Goal: Task Accomplishment & Management: Manage account settings

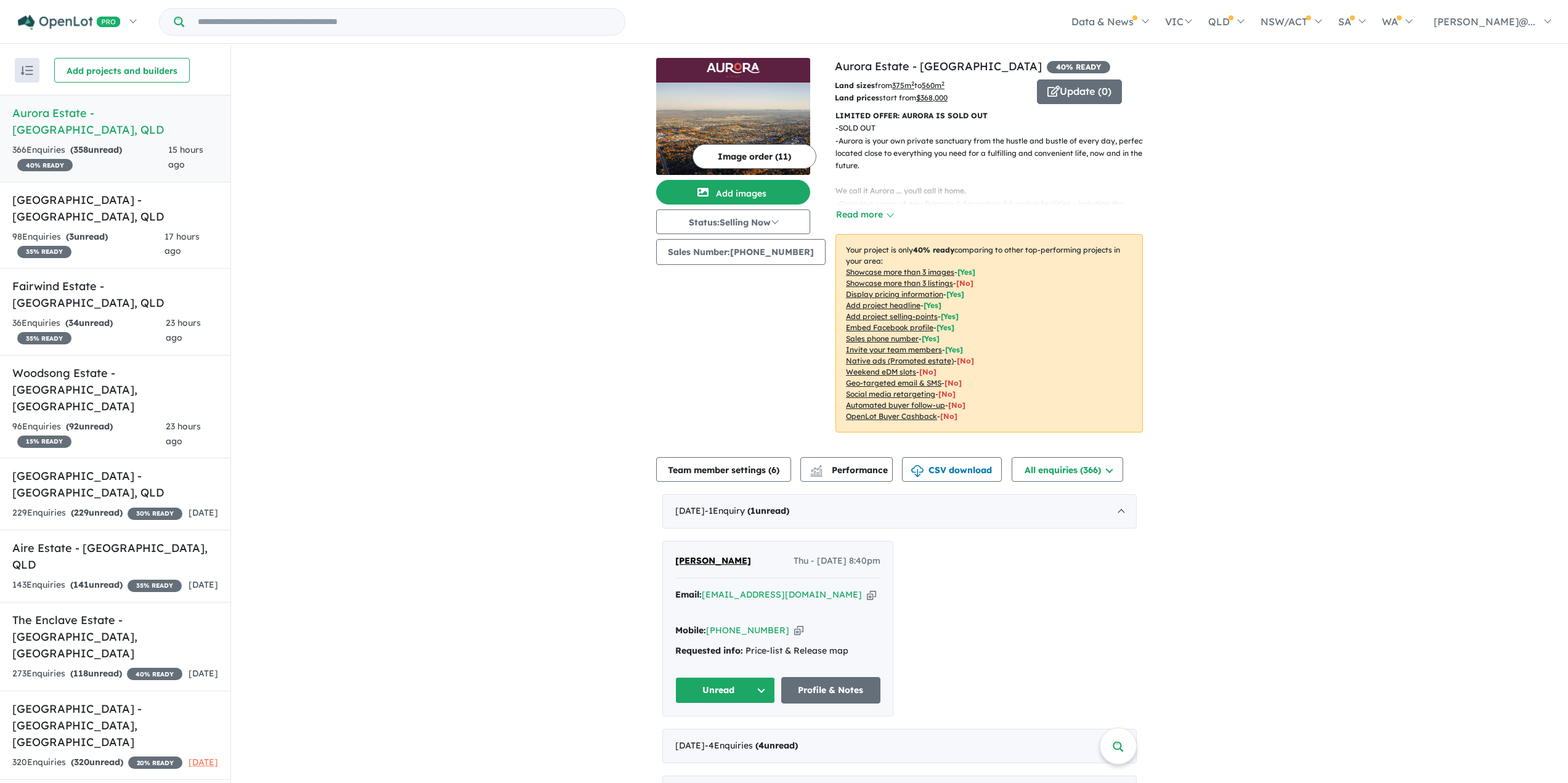
click at [133, 123] on link "Aurora Estate - [GEOGRAPHIC_DATA] , QLD 366 Enquir ies ( 358 unread) 40 % READY…" at bounding box center [115, 139] width 230 height 88
click at [108, 231] on strong "( 3 unread)" at bounding box center [86, 236] width 42 height 11
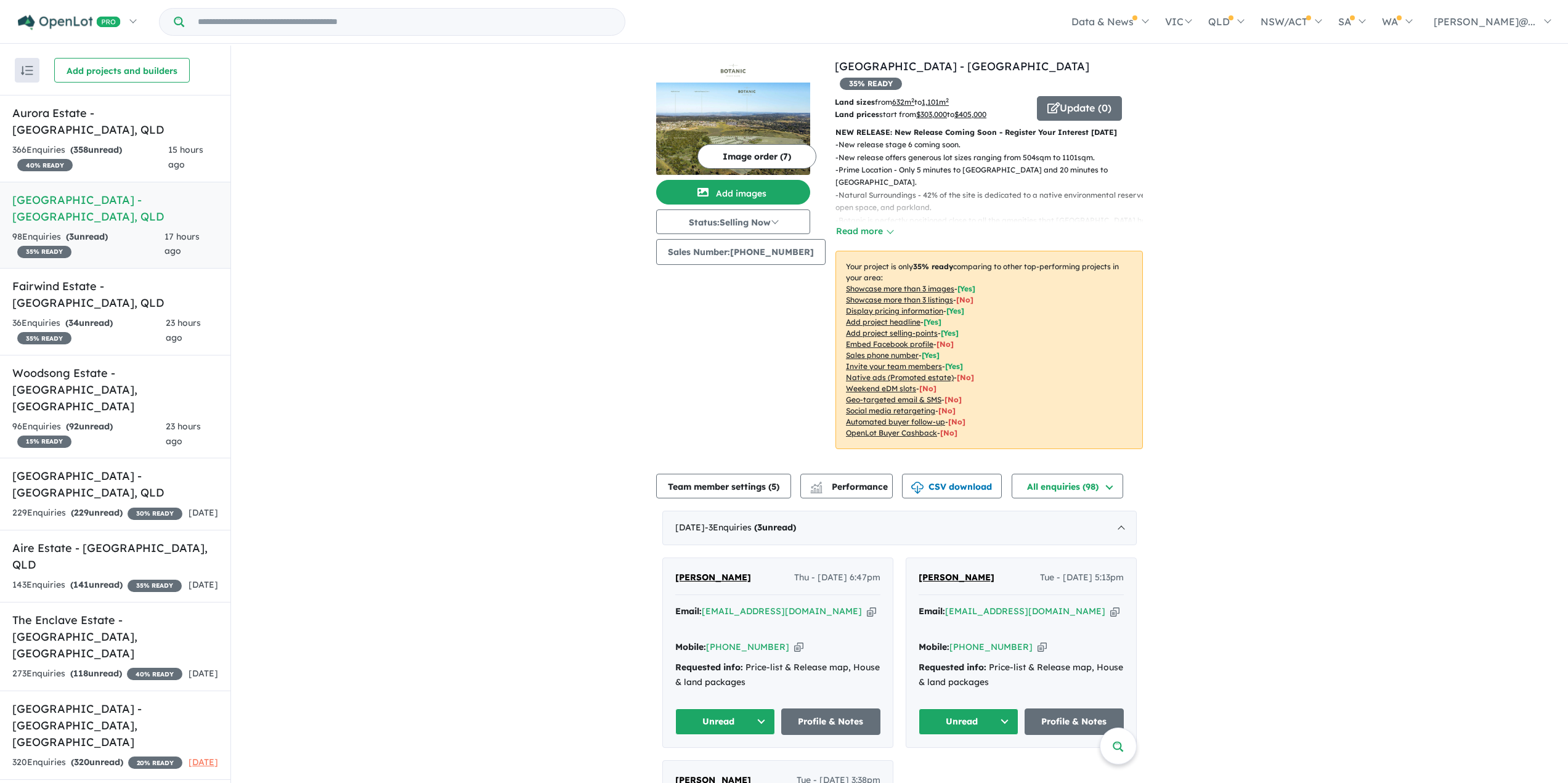
click at [933, 139] on p "- New release stage 6 coming soon." at bounding box center [994, 145] width 317 height 13
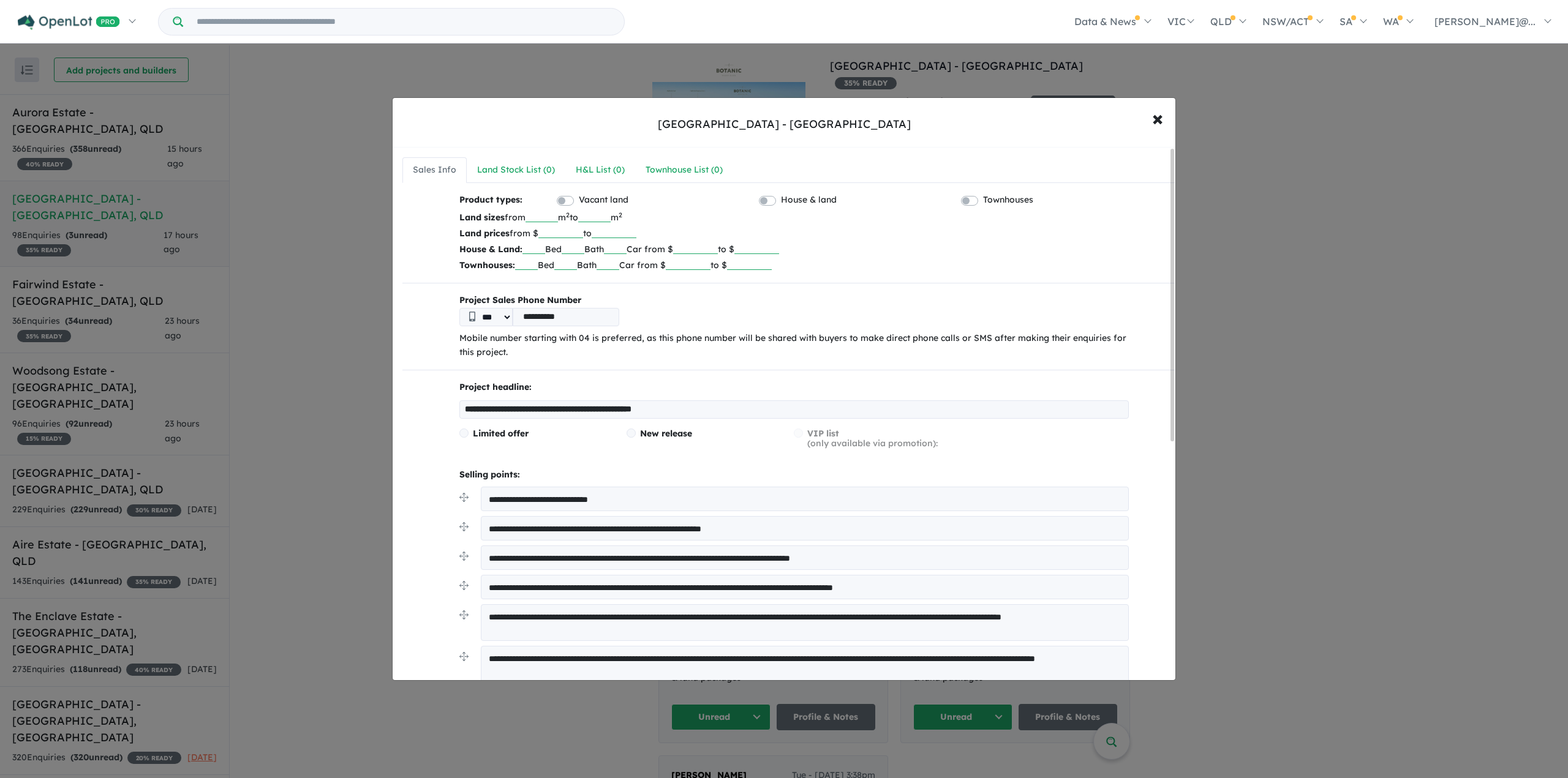
click at [573, 498] on textarea "**********" at bounding box center [805, 499] width 648 height 24
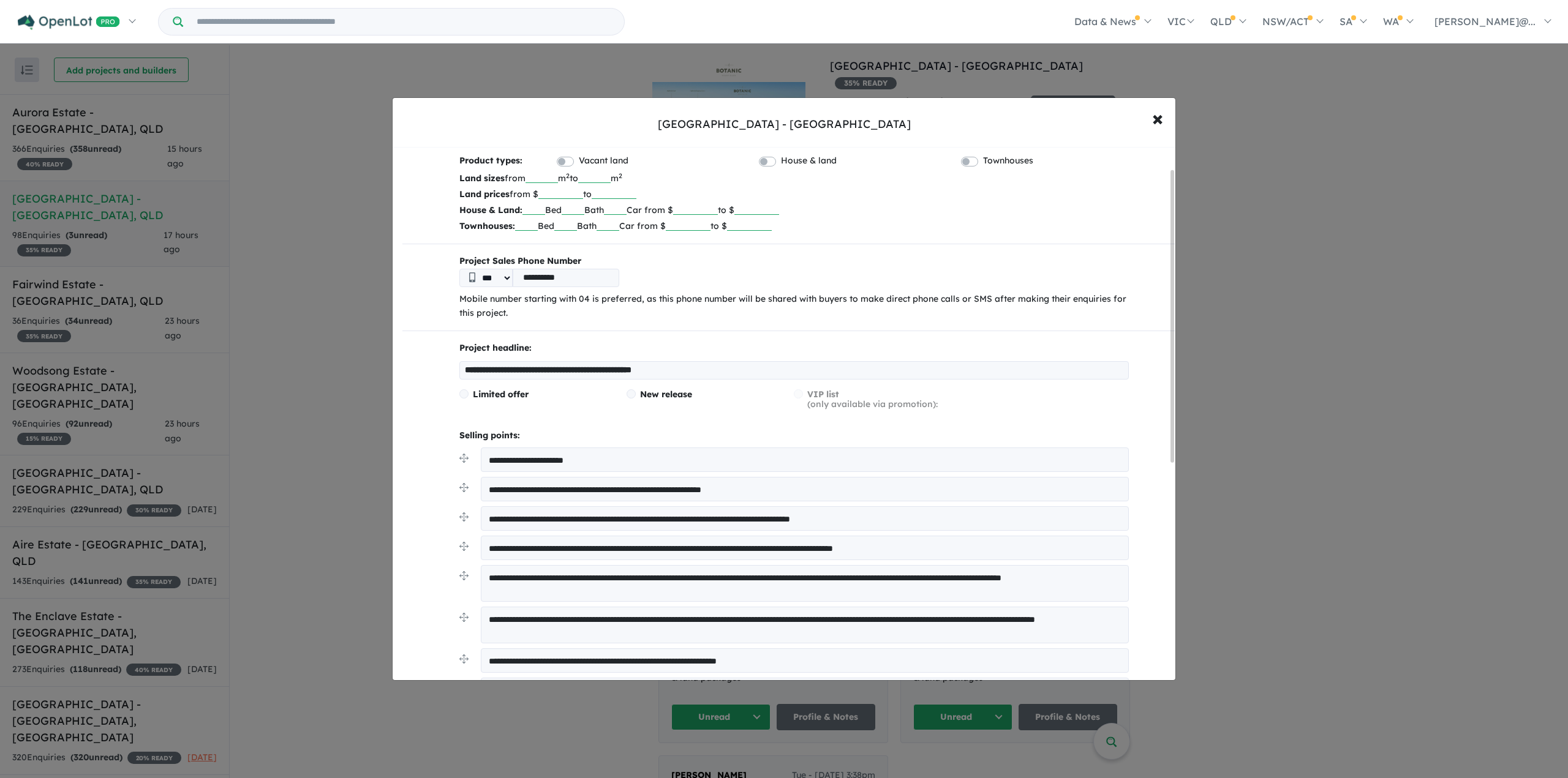
scroll to position [61, 0]
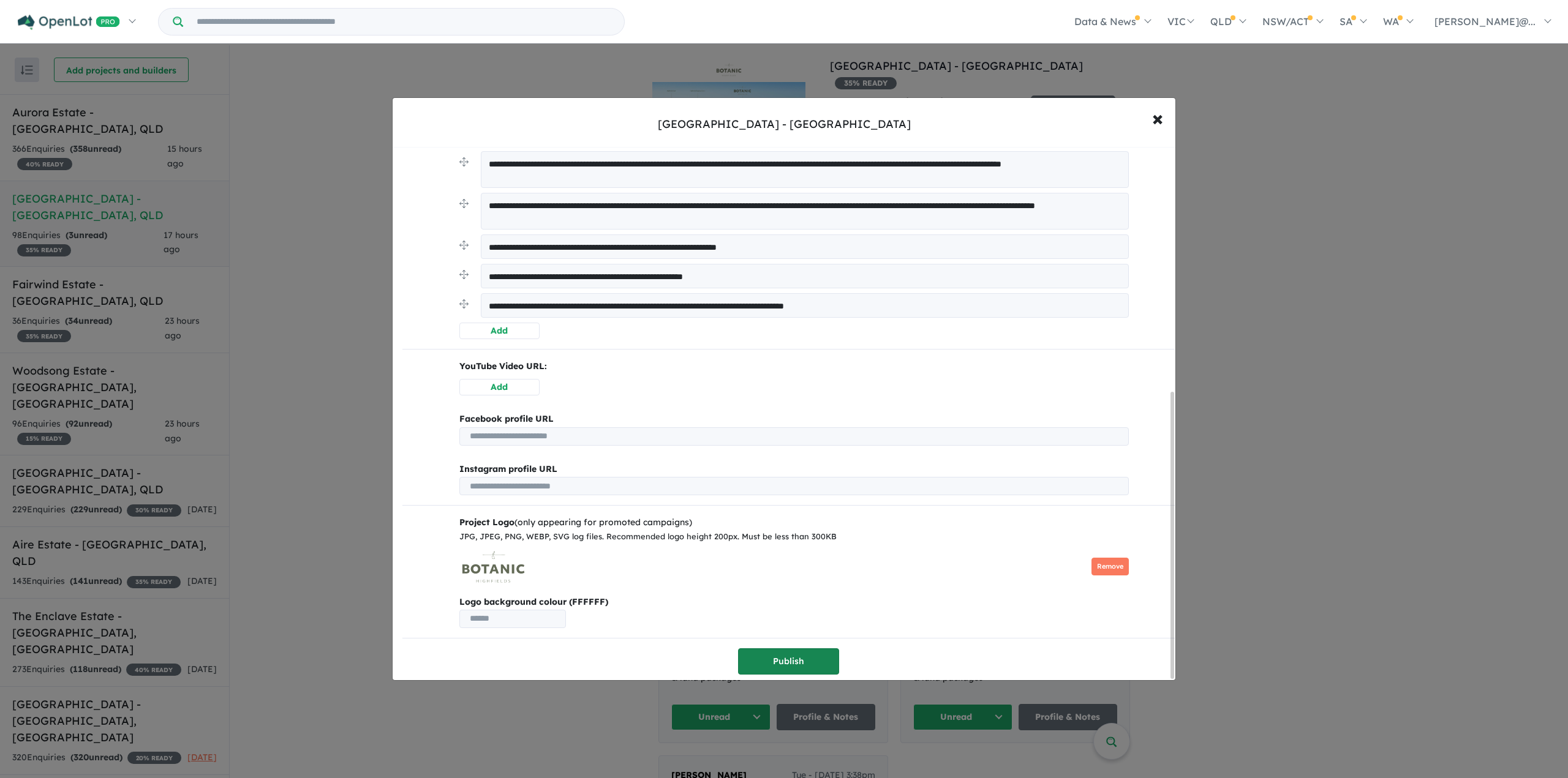
type textarea "**********"
click at [779, 657] on button "Publish" at bounding box center [789, 662] width 101 height 26
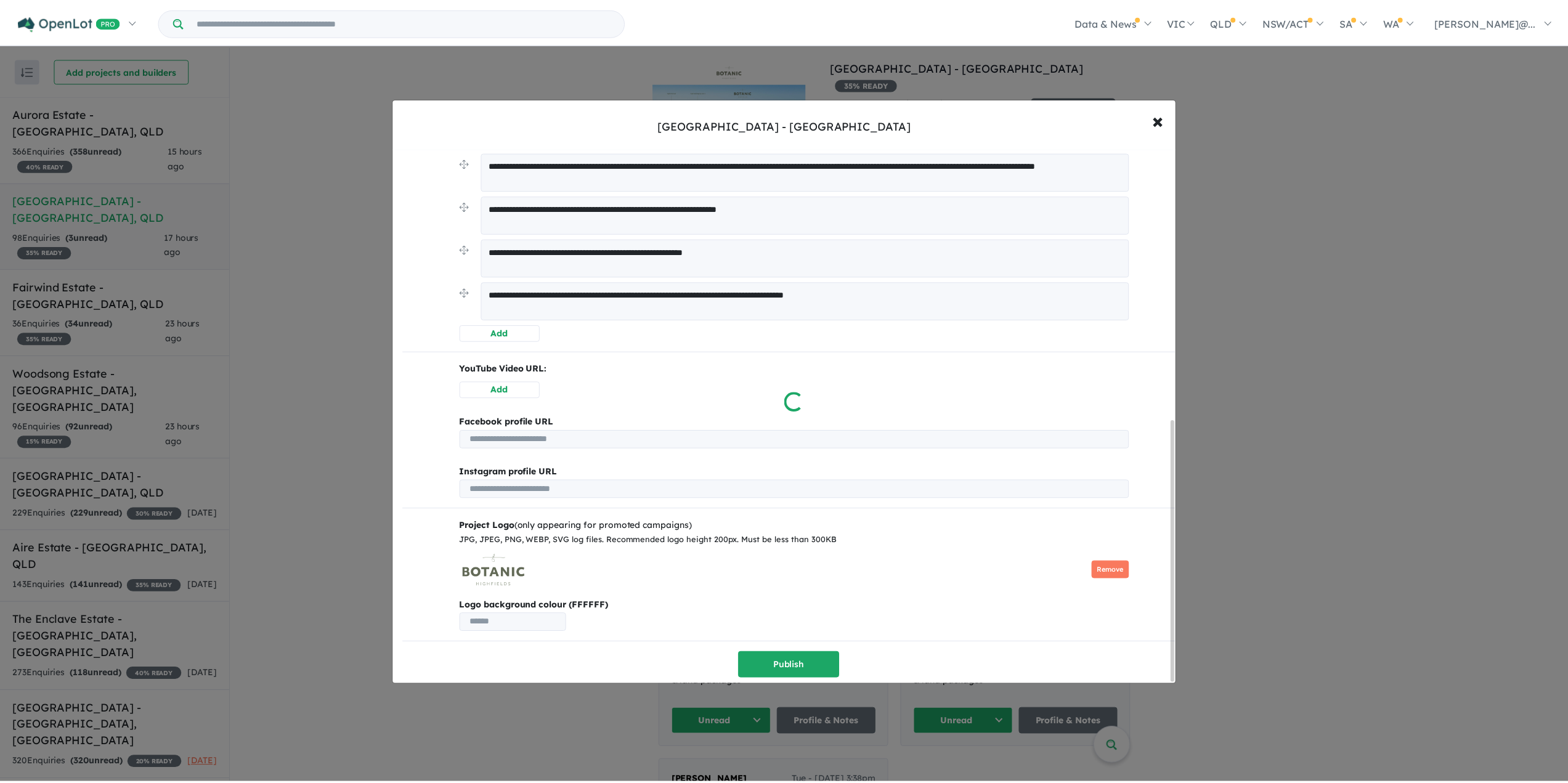
scroll to position [0, 0]
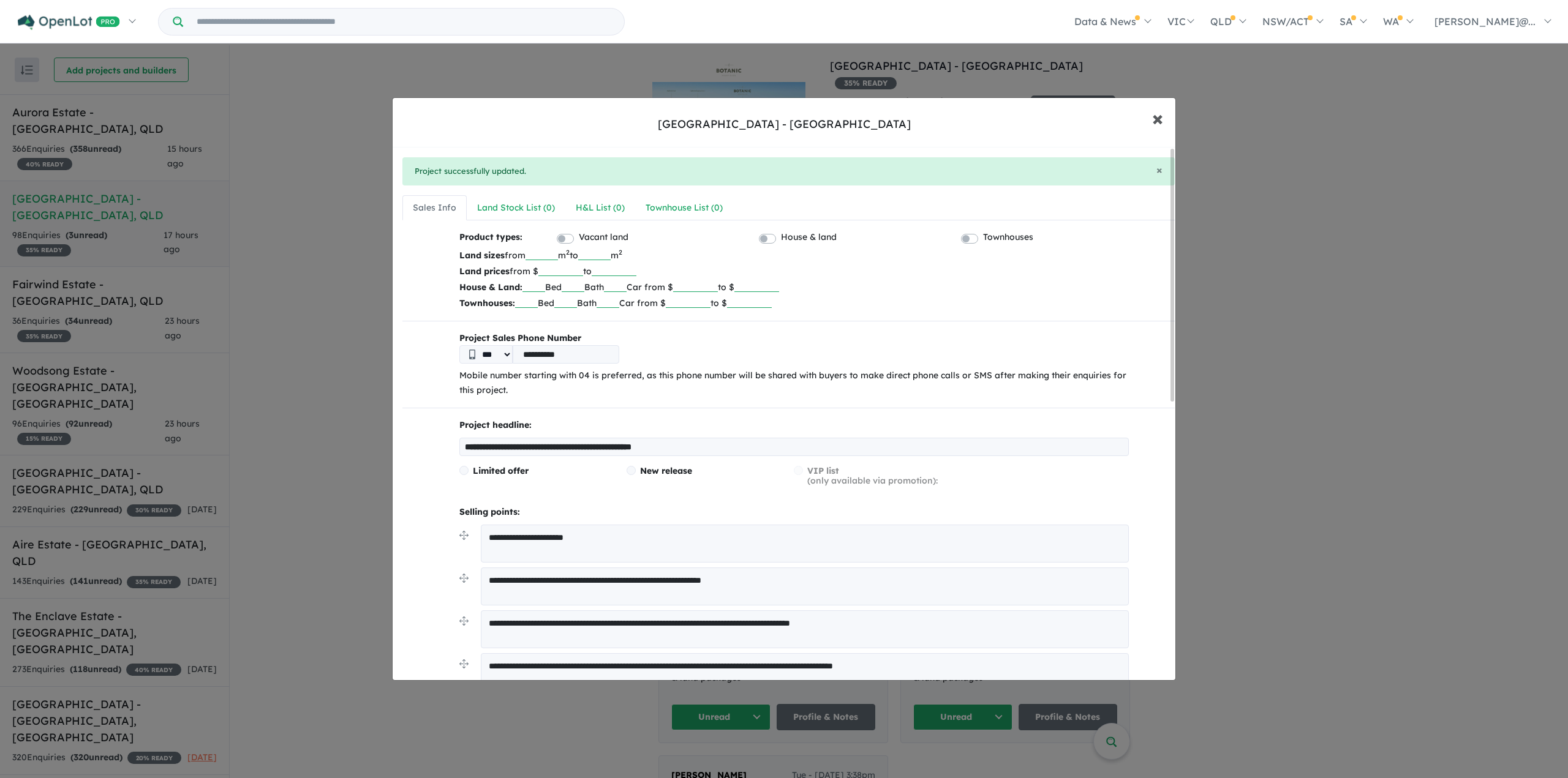
click at [1164, 115] on button "× Close" at bounding box center [1157, 118] width 35 height 33
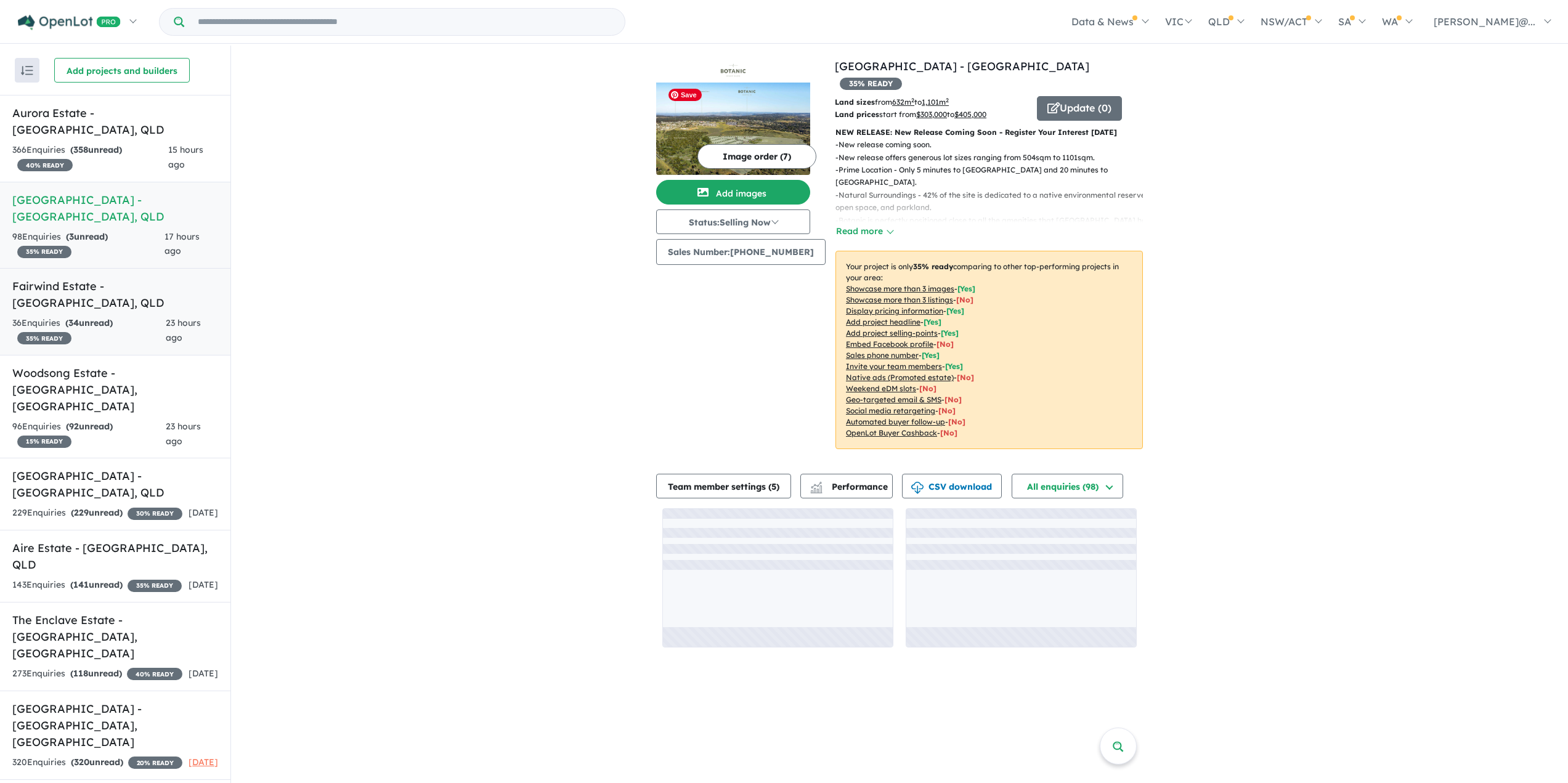
click at [114, 268] on link "Fairwind Estate - [GEOGRAPHIC_DATA] , [GEOGRAPHIC_DATA] 36 Enquir ies ( 34 unre…" at bounding box center [115, 312] width 230 height 88
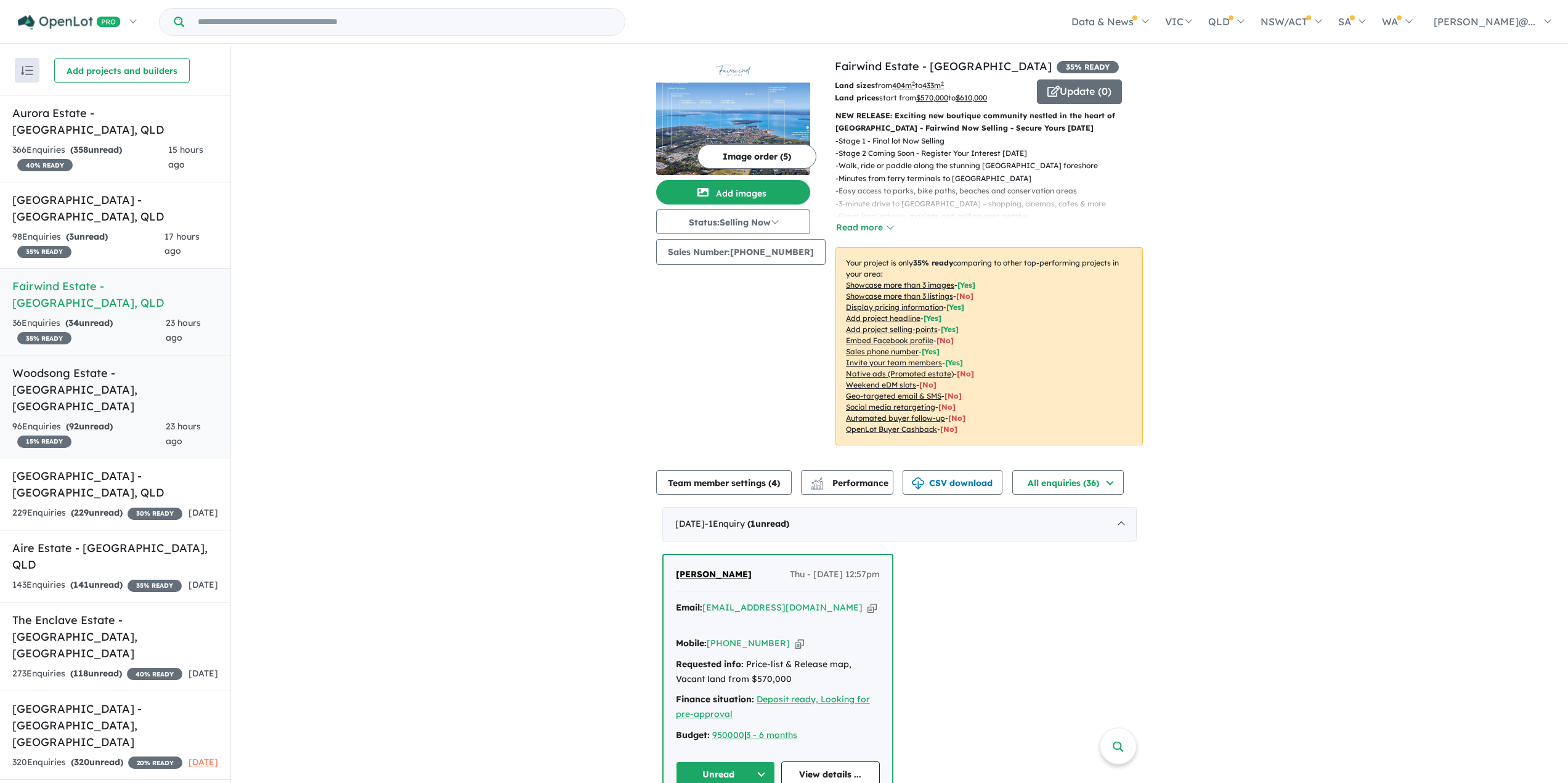
click at [75, 365] on h5 "Woodsong Estate - [GEOGRAPHIC_DATA] , [GEOGRAPHIC_DATA]" at bounding box center [115, 390] width 206 height 50
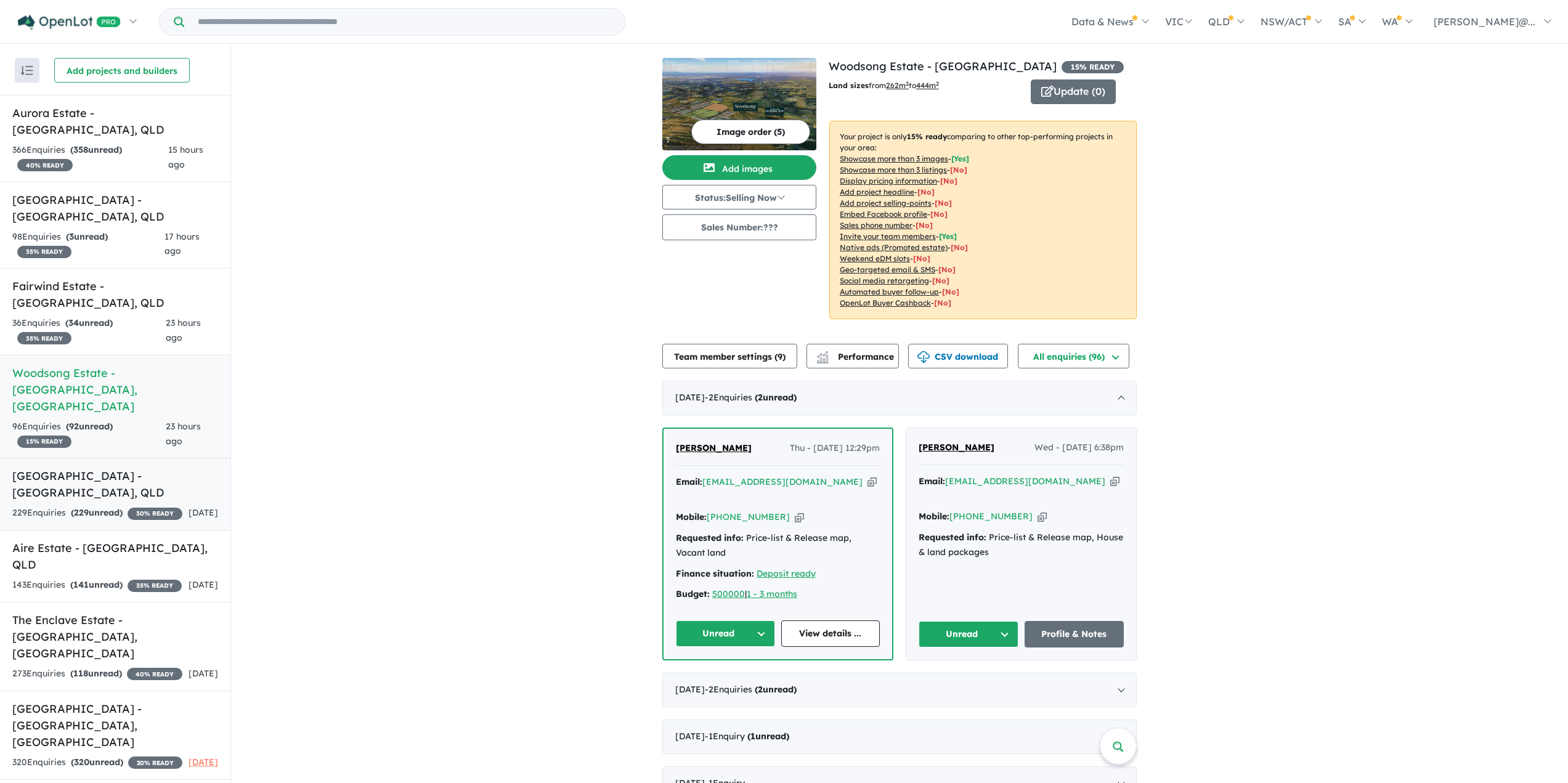
click at [102, 468] on h5 "[GEOGRAPHIC_DATA] - [GEOGRAPHIC_DATA] , [GEOGRAPHIC_DATA]" at bounding box center [115, 485] width 206 height 33
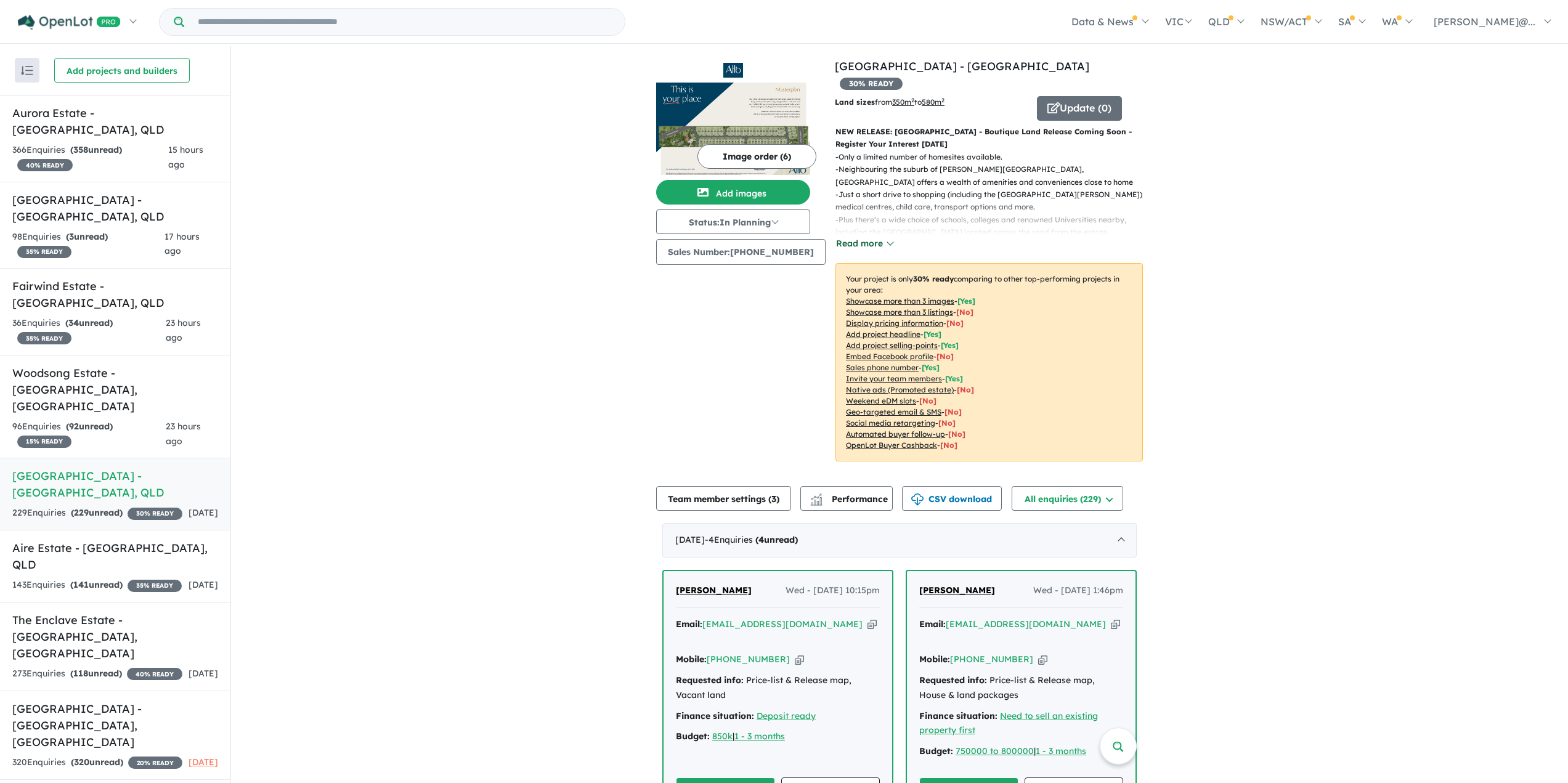
click at [881, 236] on button "Read more" at bounding box center [865, 243] width 58 height 14
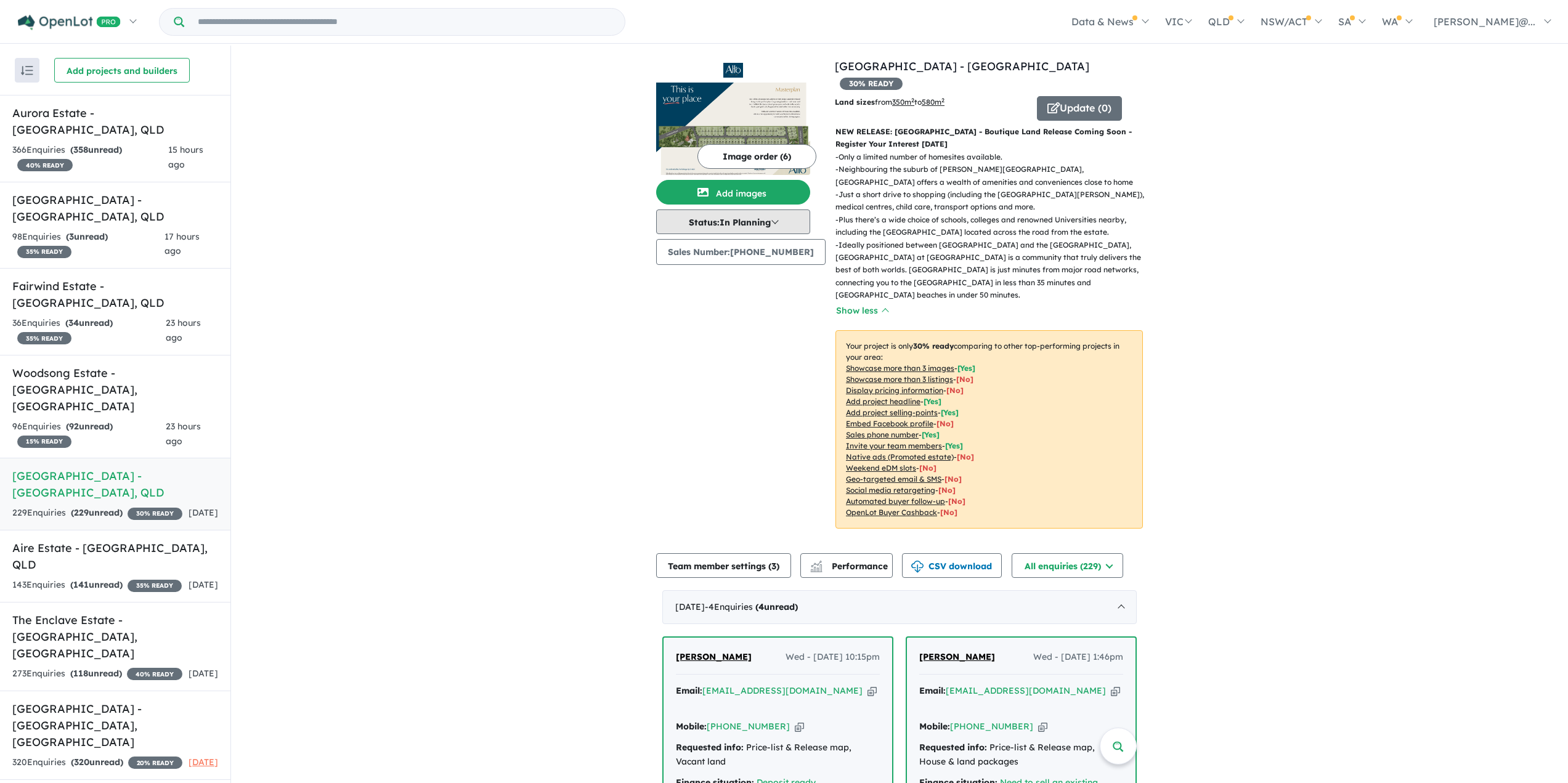
click at [779, 219] on button "Status: In Planning" at bounding box center [733, 221] width 154 height 24
click at [719, 273] on button "Coming Soon" at bounding box center [702, 278] width 91 height 28
click at [120, 530] on link "Aire Estate - [GEOGRAPHIC_DATA] , QLD 143 Enquir ies ( 141 unread) 35 % READY […" at bounding box center [115, 566] width 230 height 73
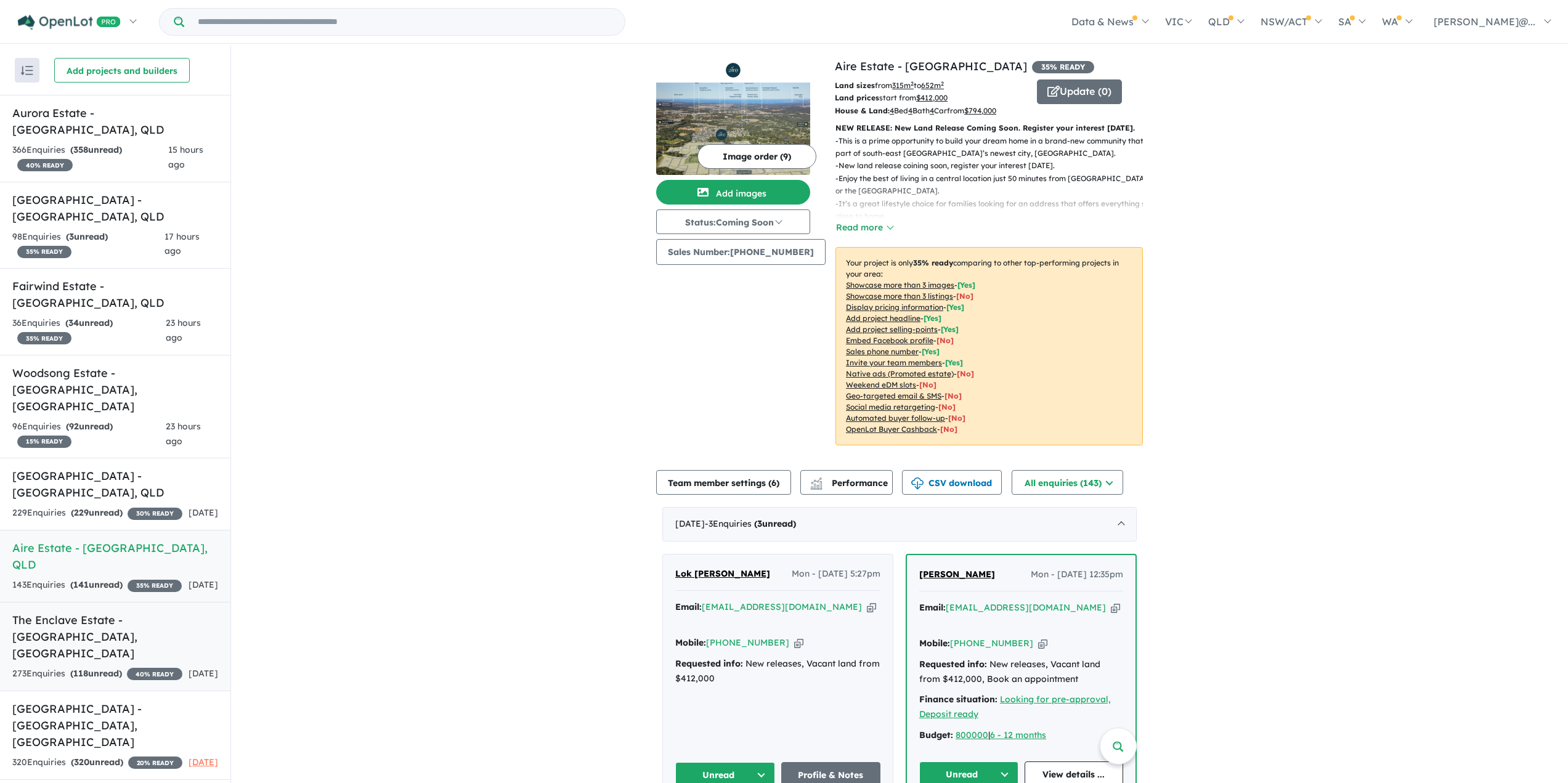
click at [114, 612] on h5 "The Enclave Estate - [GEOGRAPHIC_DATA] , [GEOGRAPHIC_DATA]" at bounding box center [115, 637] width 206 height 50
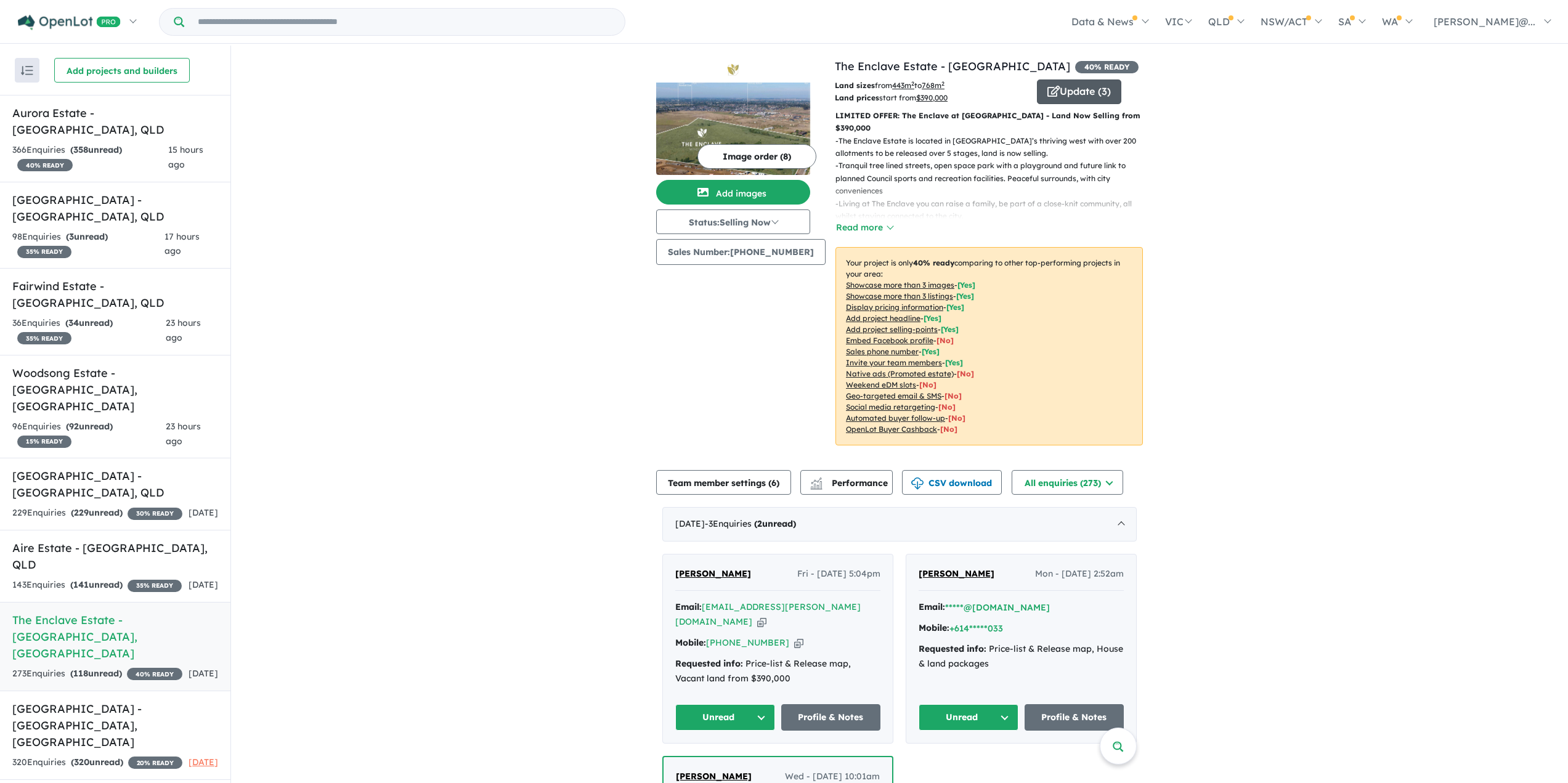
click at [1070, 83] on button "Update ( 3 )" at bounding box center [1079, 91] width 84 height 24
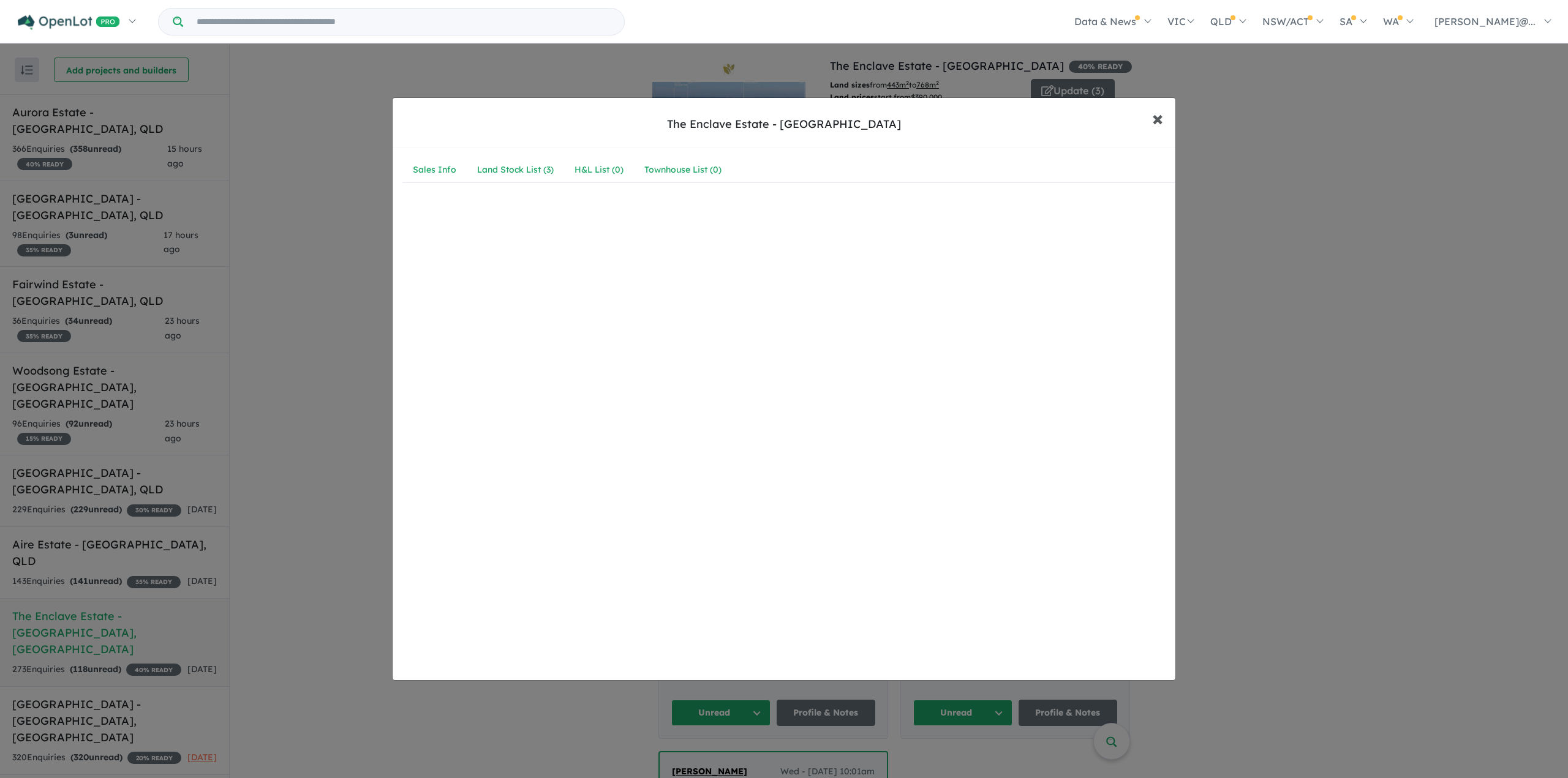
click at [1158, 117] on span "×" at bounding box center [1157, 118] width 11 height 26
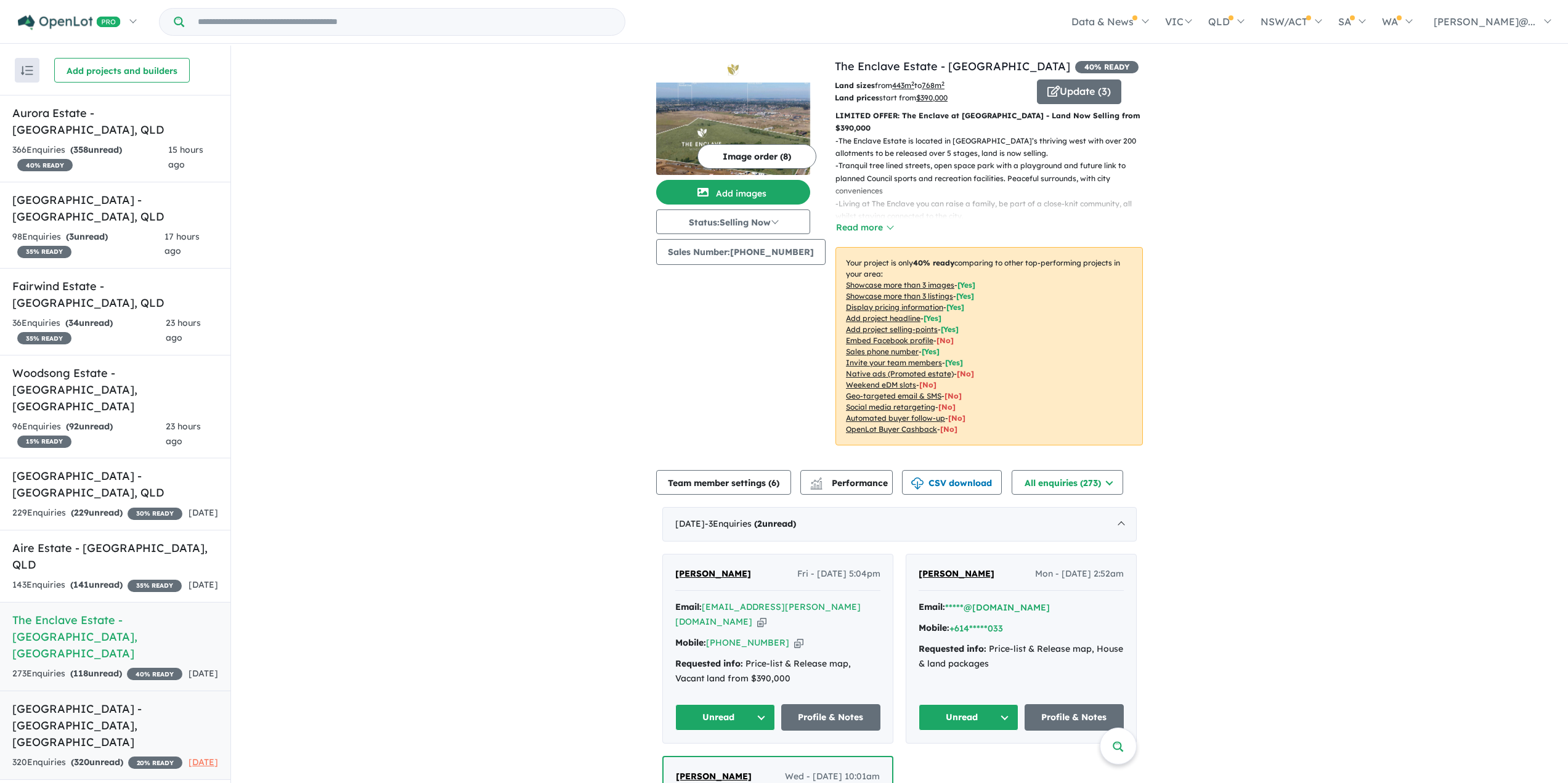
click at [84, 700] on h5 "[GEOGRAPHIC_DATA] - [GEOGRAPHIC_DATA] , [GEOGRAPHIC_DATA]" at bounding box center [115, 726] width 206 height 50
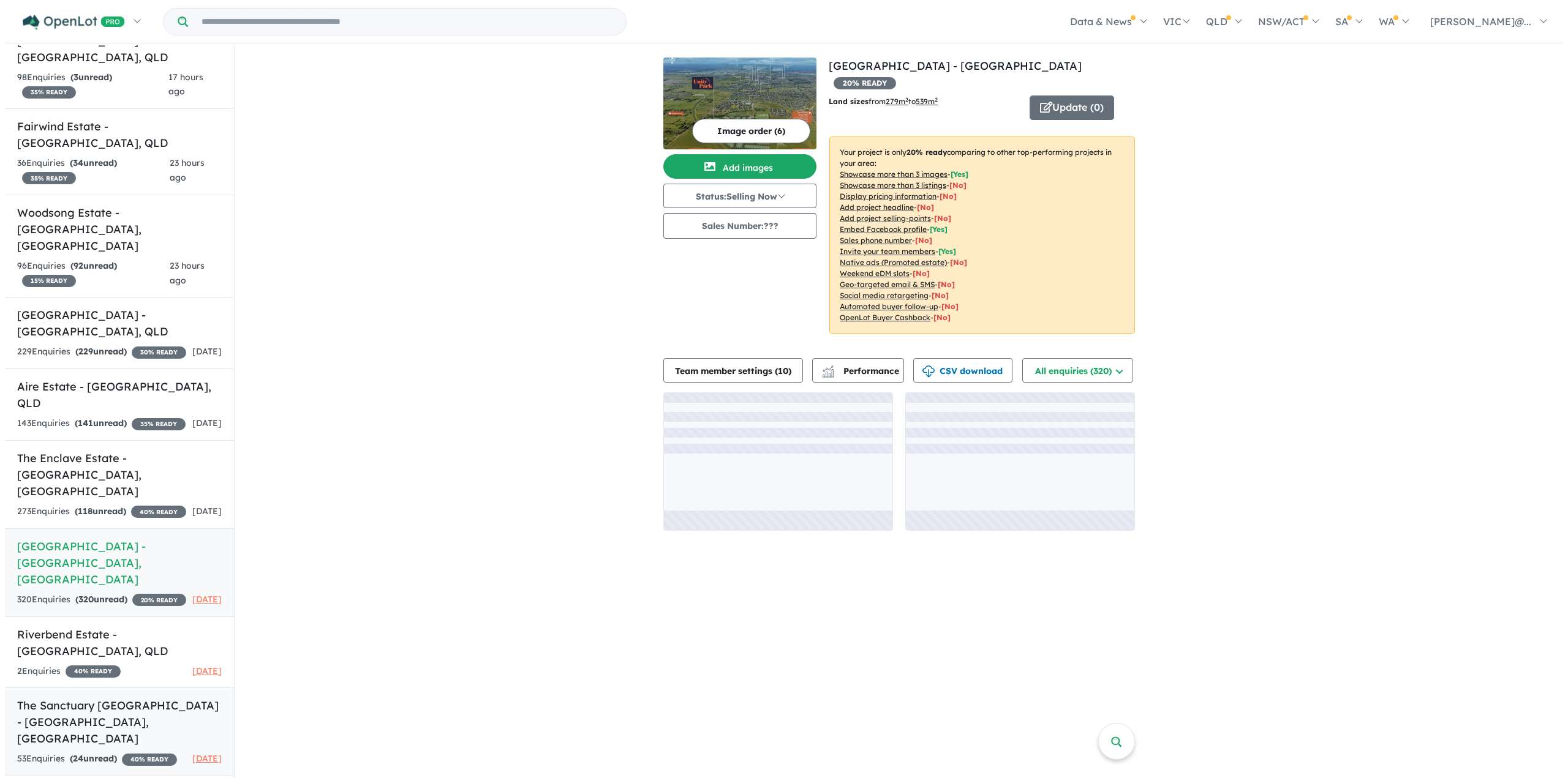
scroll to position [168, 0]
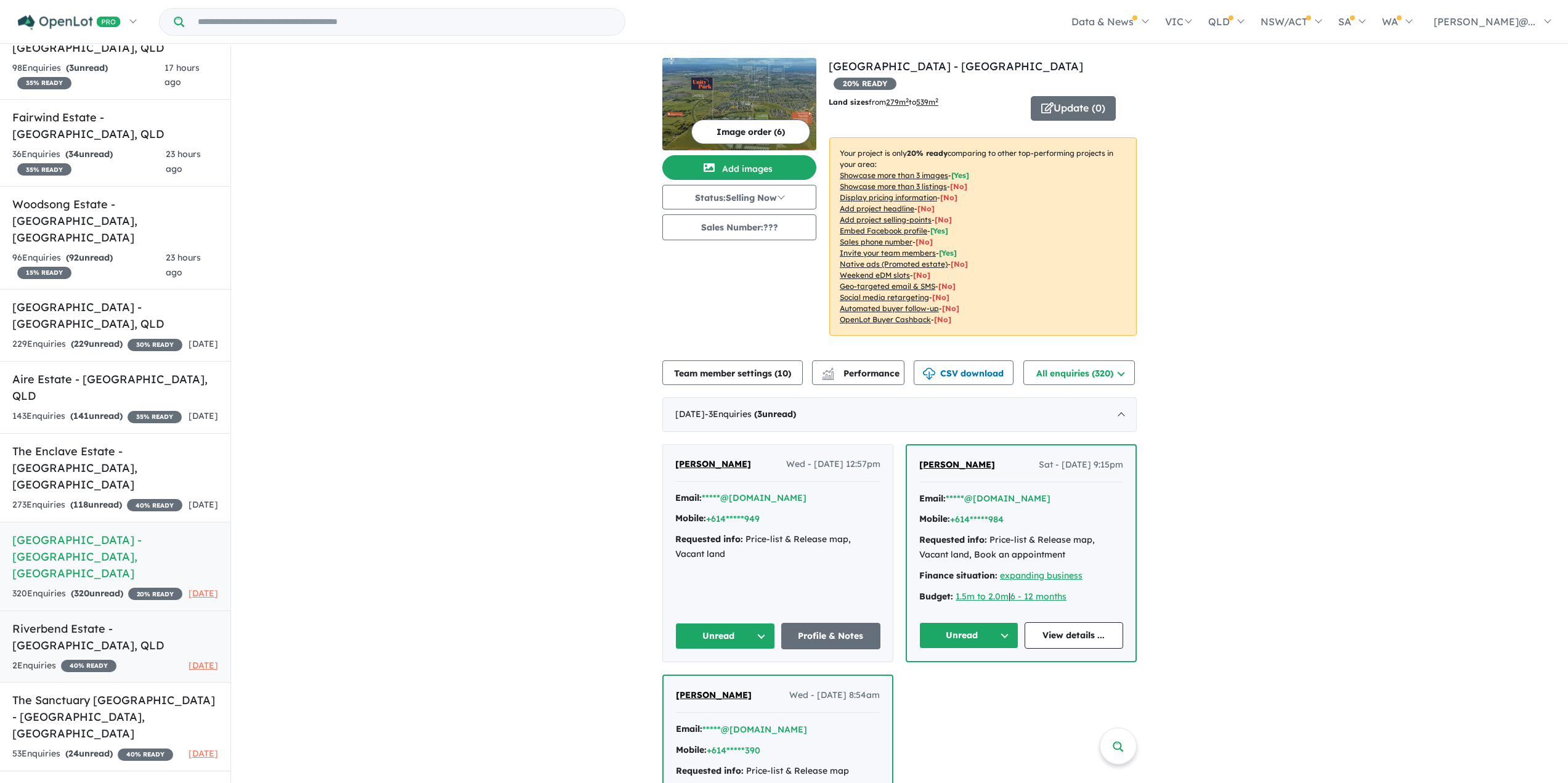
click at [128, 621] on h5 "Riverbend Estate - [GEOGRAPHIC_DATA] , [GEOGRAPHIC_DATA]" at bounding box center [115, 637] width 206 height 33
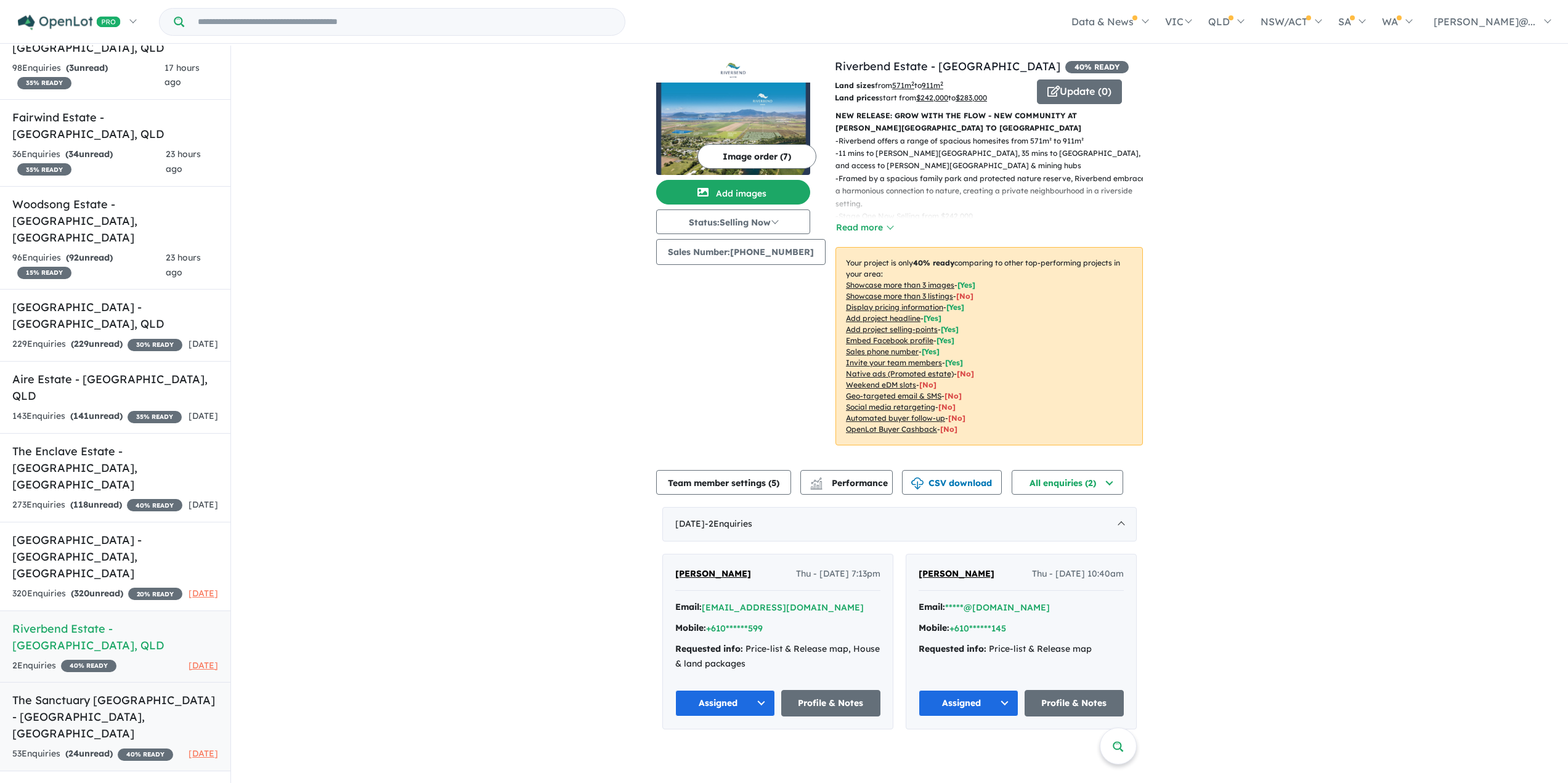
click at [122, 692] on h5 "The Sanctuary [GEOGRAPHIC_DATA] - [GEOGRAPHIC_DATA] , [GEOGRAPHIC_DATA]" at bounding box center [115, 717] width 206 height 50
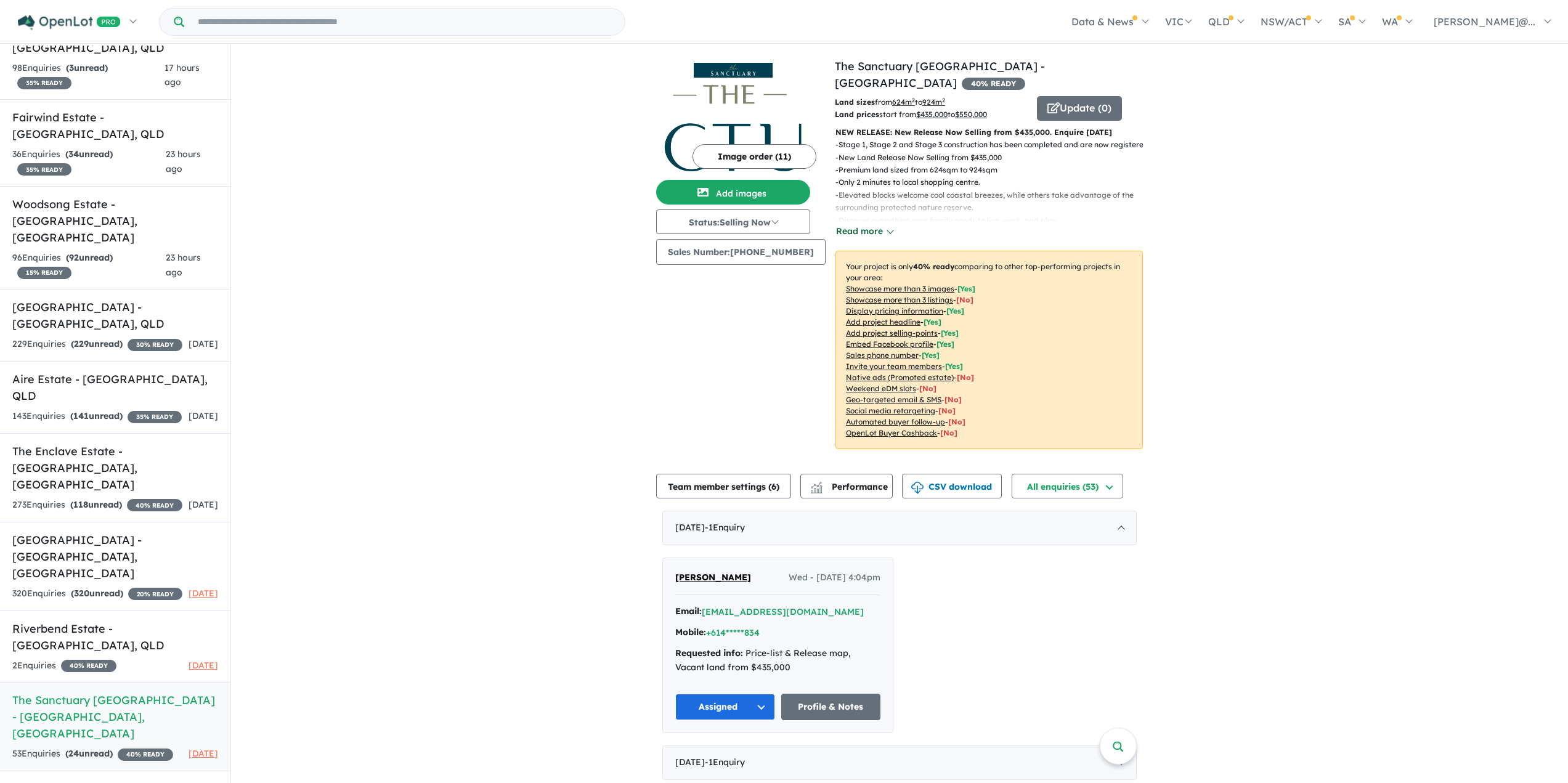
click at [883, 232] on button "Read more" at bounding box center [865, 231] width 58 height 14
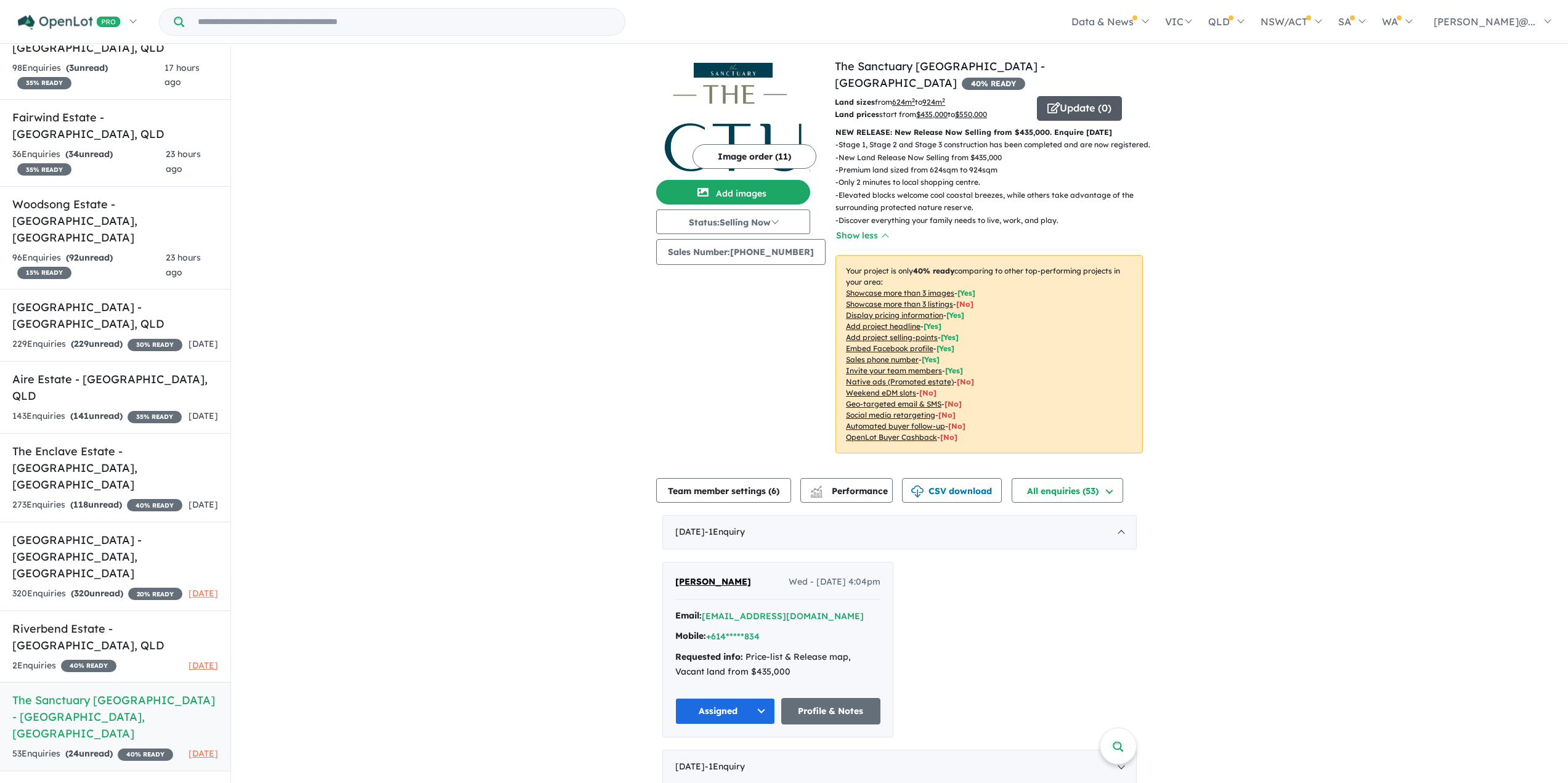
click at [1075, 108] on button "Update ( 0 )" at bounding box center [1079, 108] width 85 height 24
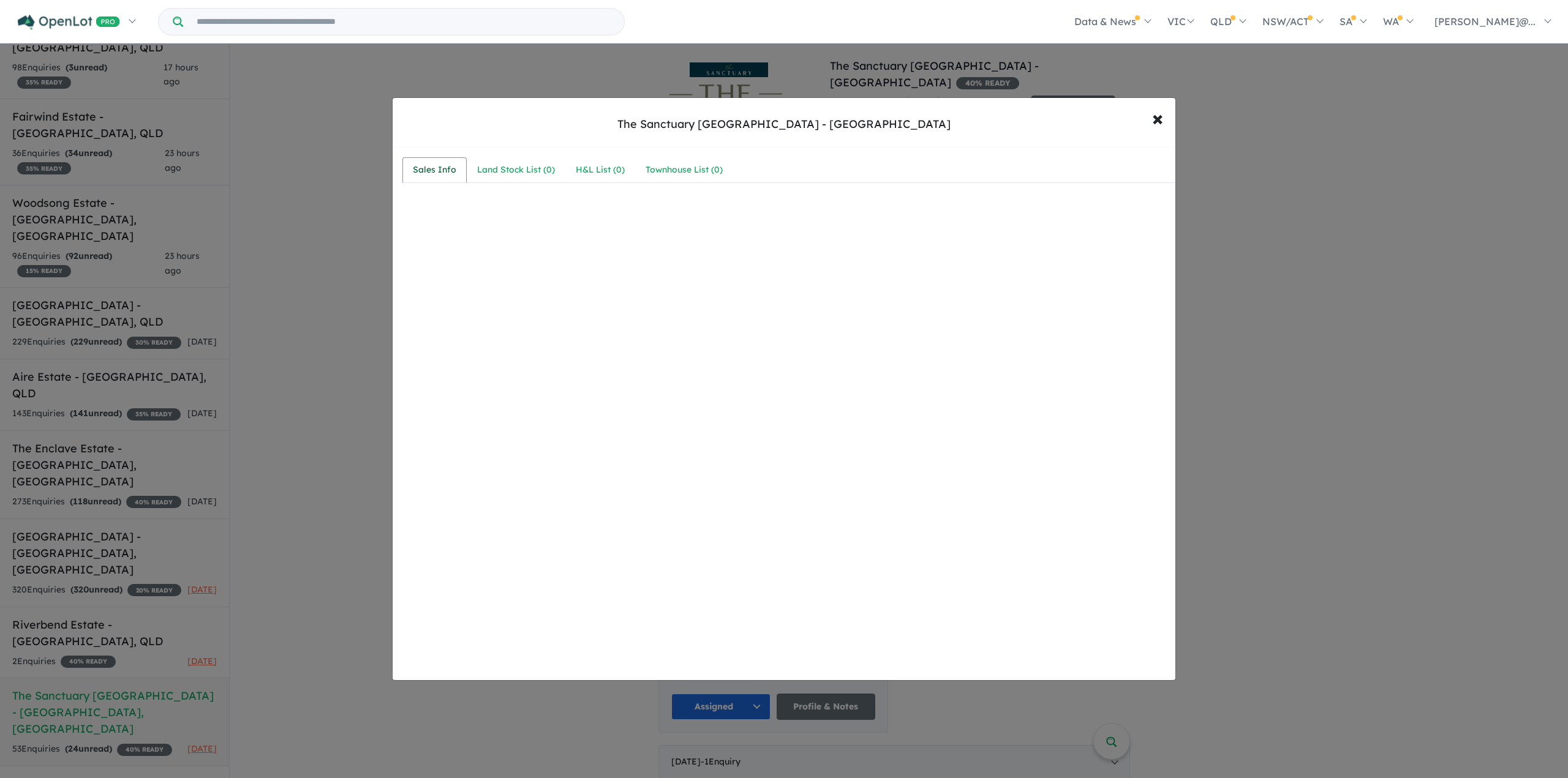
click at [434, 169] on div "Sales Info" at bounding box center [434, 170] width 43 height 14
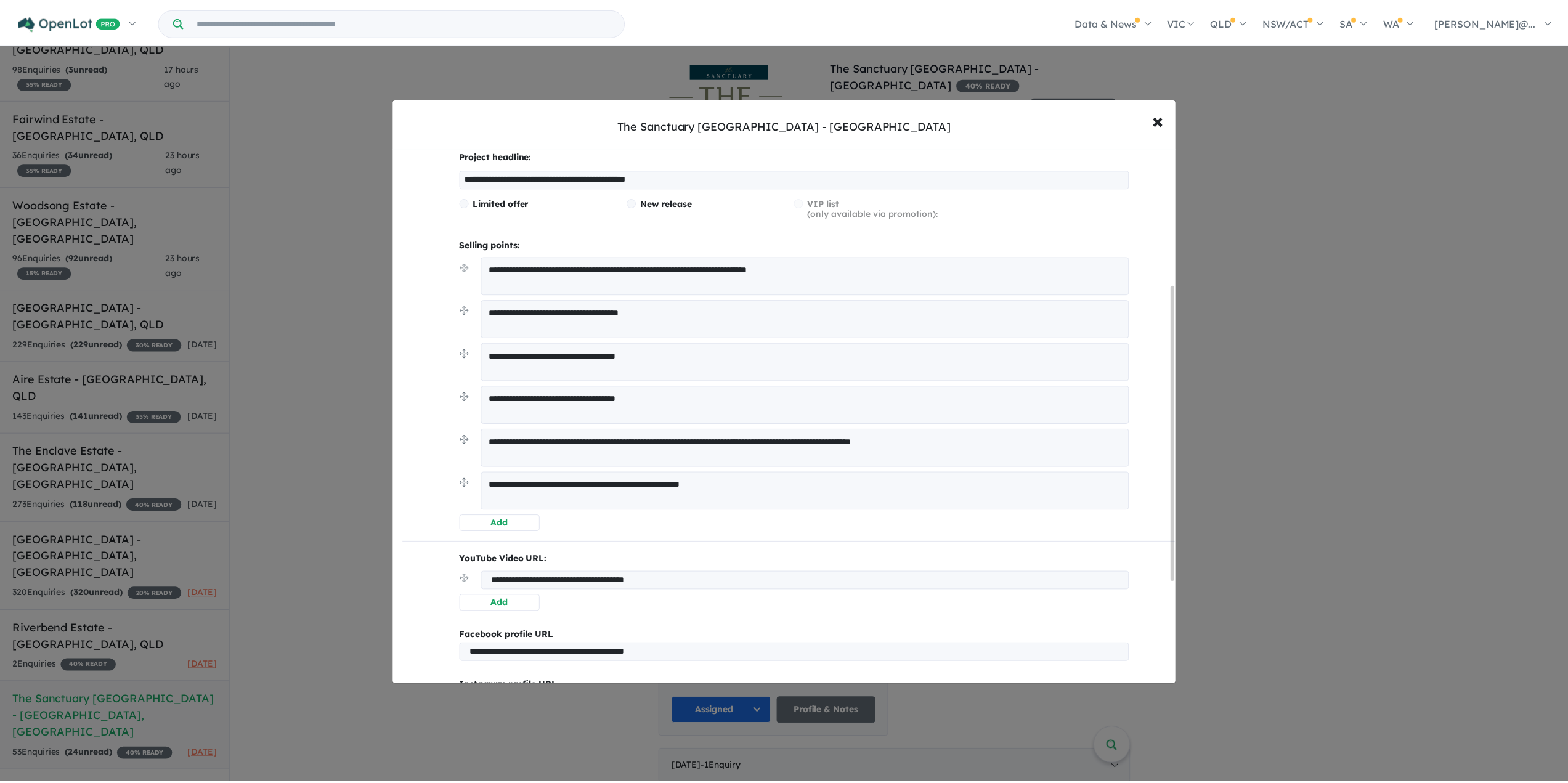
scroll to position [246, 0]
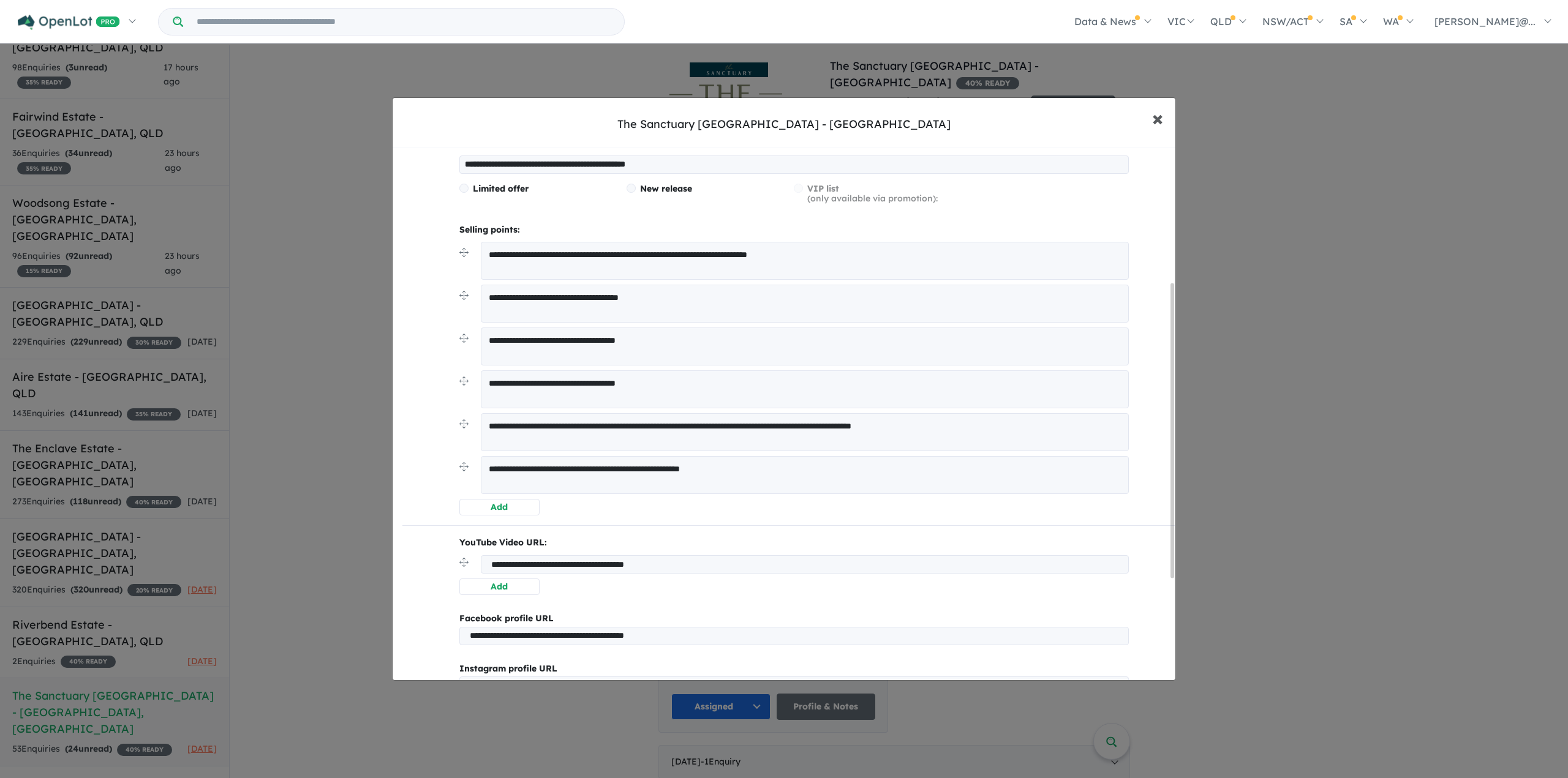
click at [1162, 115] on span "×" at bounding box center [1157, 118] width 11 height 26
